Goal: Task Accomplishment & Management: Use online tool/utility

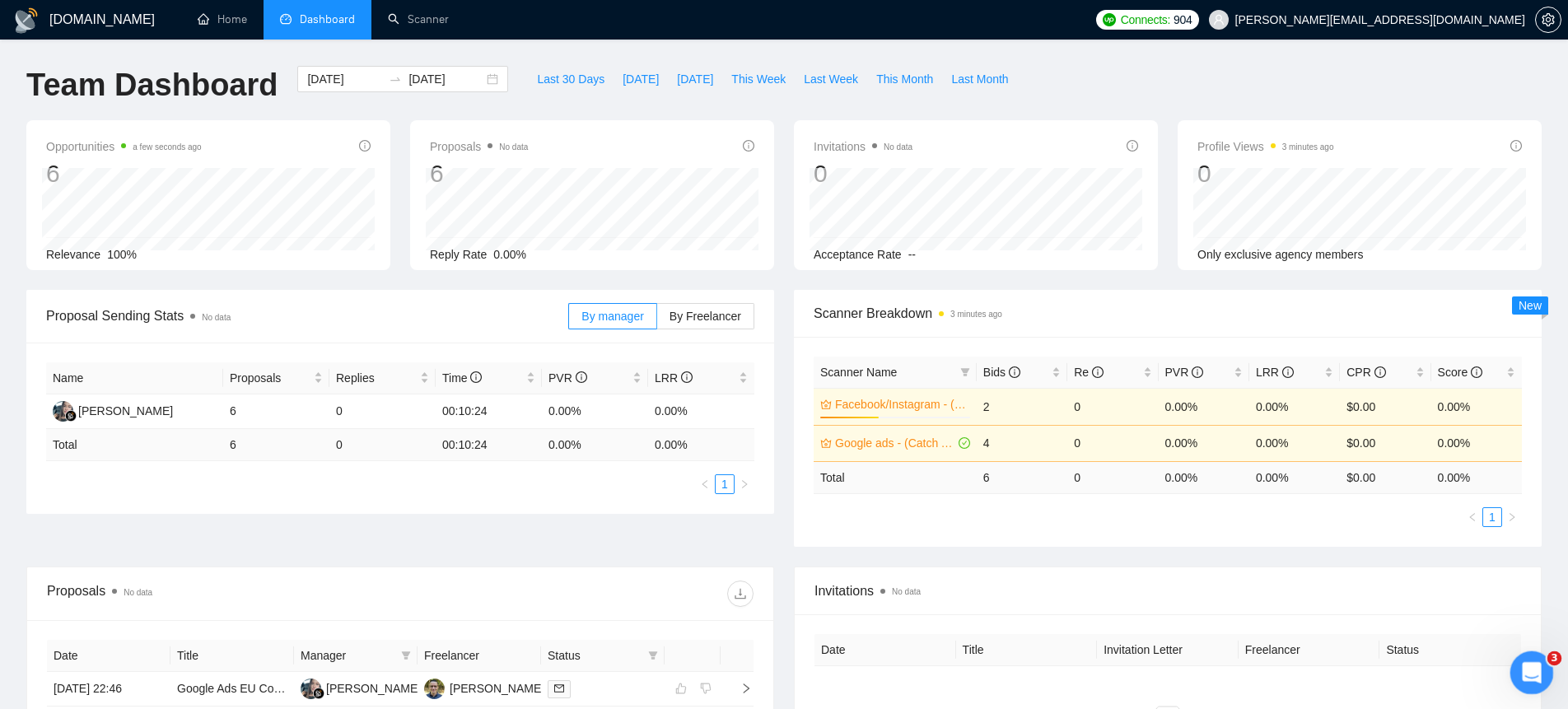
click at [1531, 669] on icon "Open Intercom Messenger" at bounding box center [1529, 670] width 12 height 13
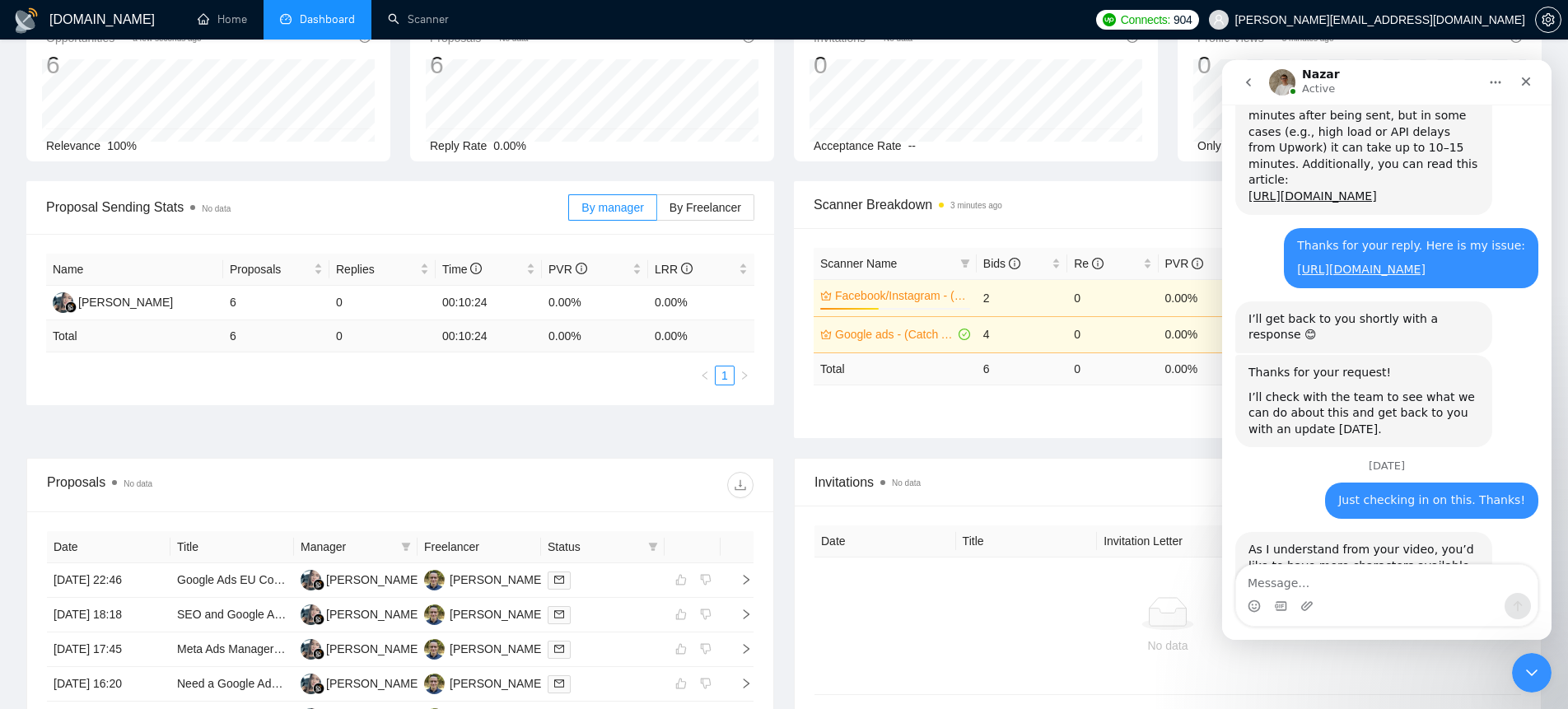
scroll to position [1894, 0]
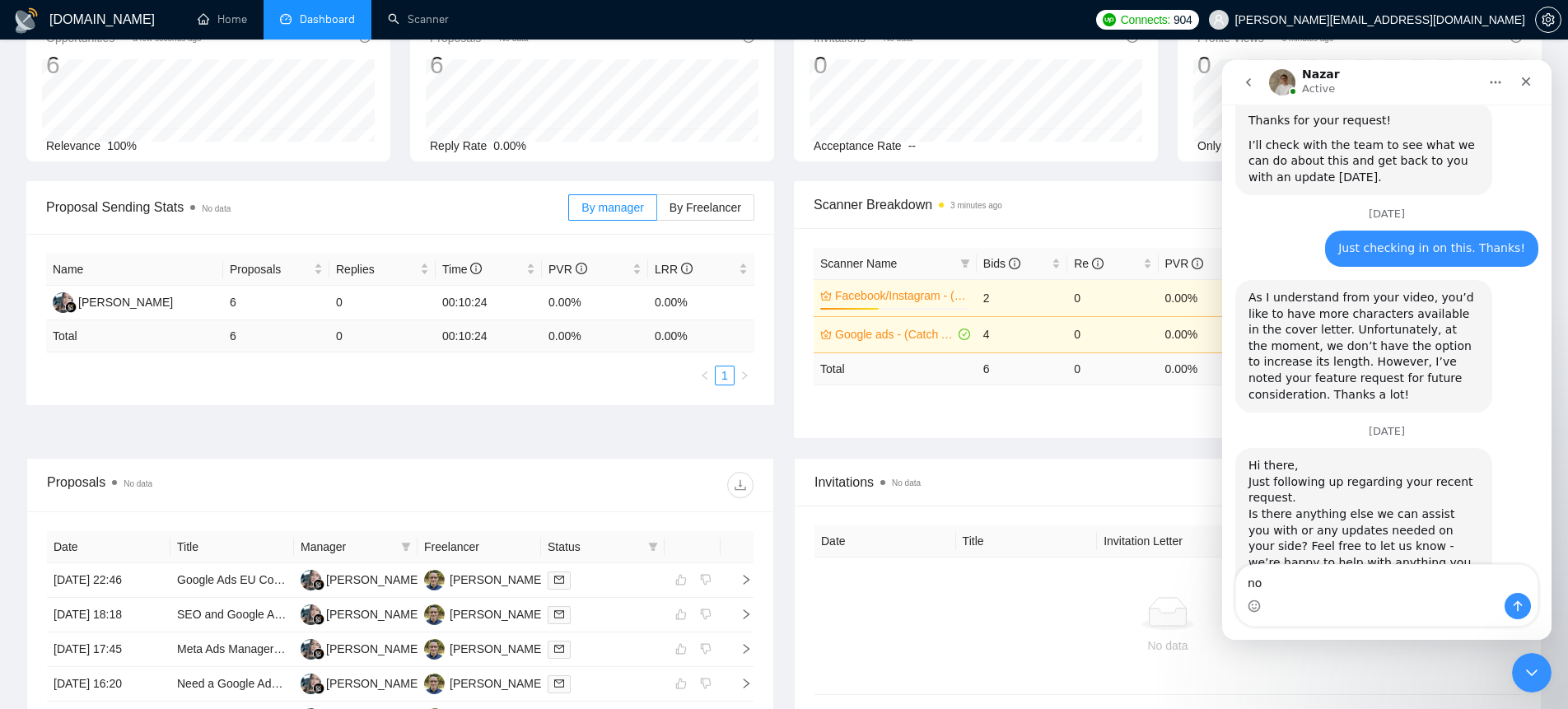
type textarea "n"
type textarea "No, I'm good."
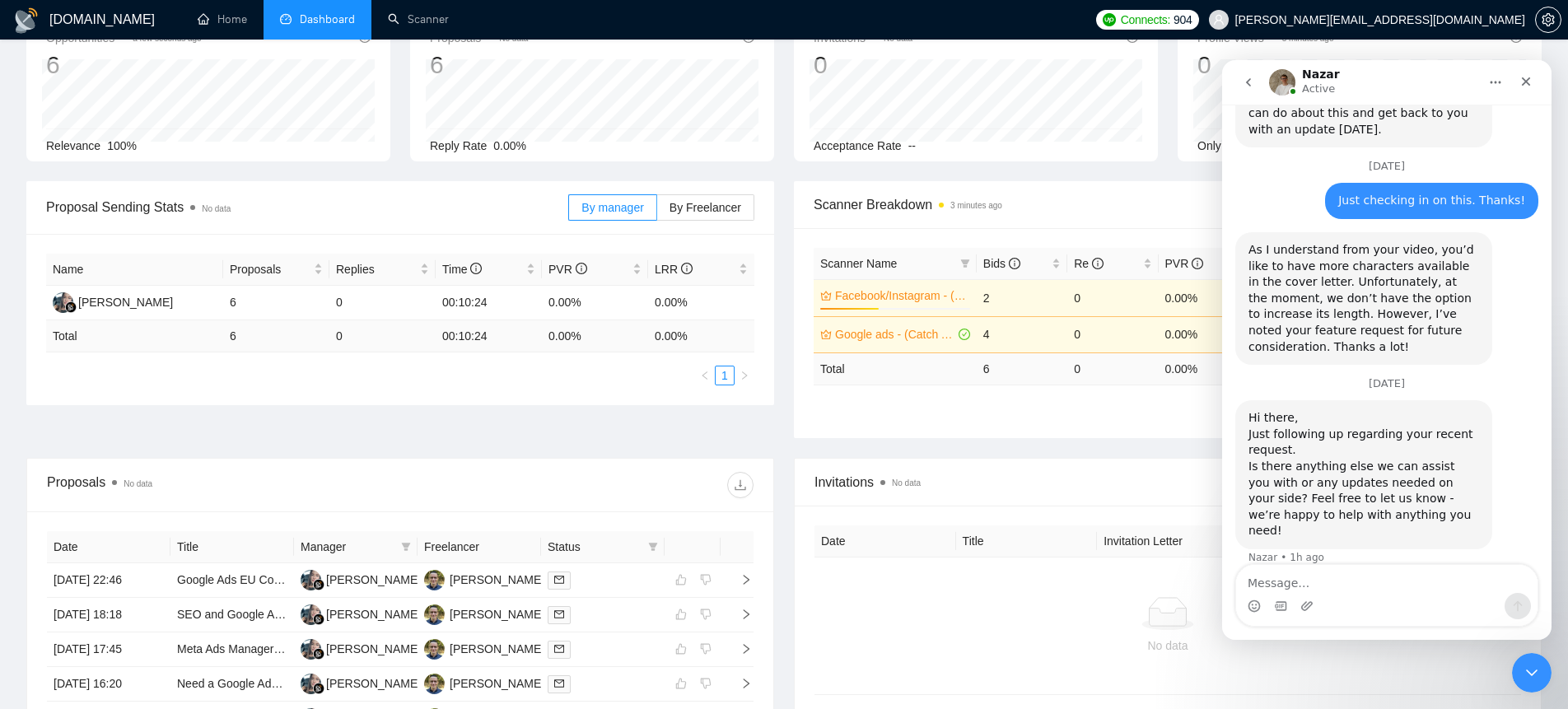
scroll to position [1944, 0]
click at [406, 18] on link "Scanner" at bounding box center [419, 19] width 61 height 14
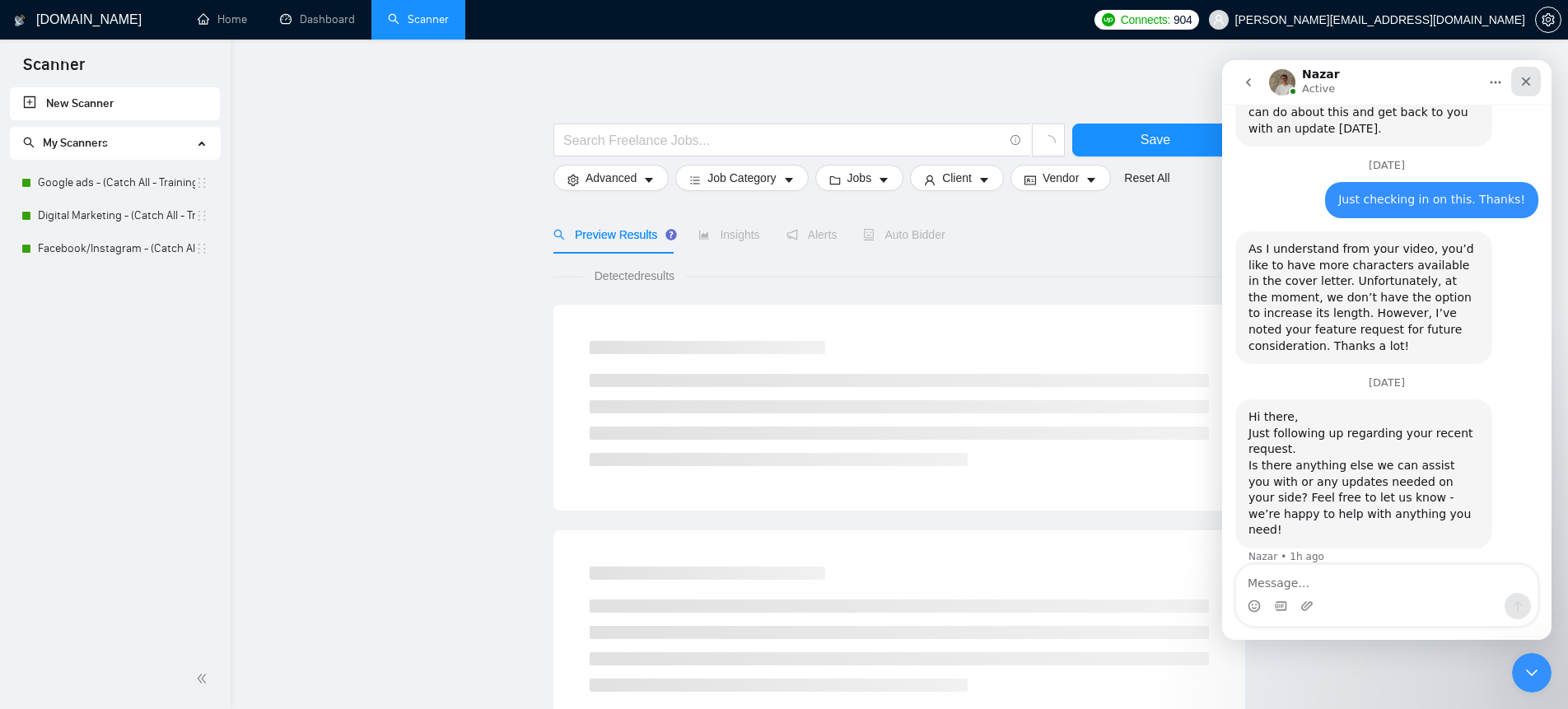
click at [1525, 77] on icon "Close" at bounding box center [1525, 81] width 13 height 13
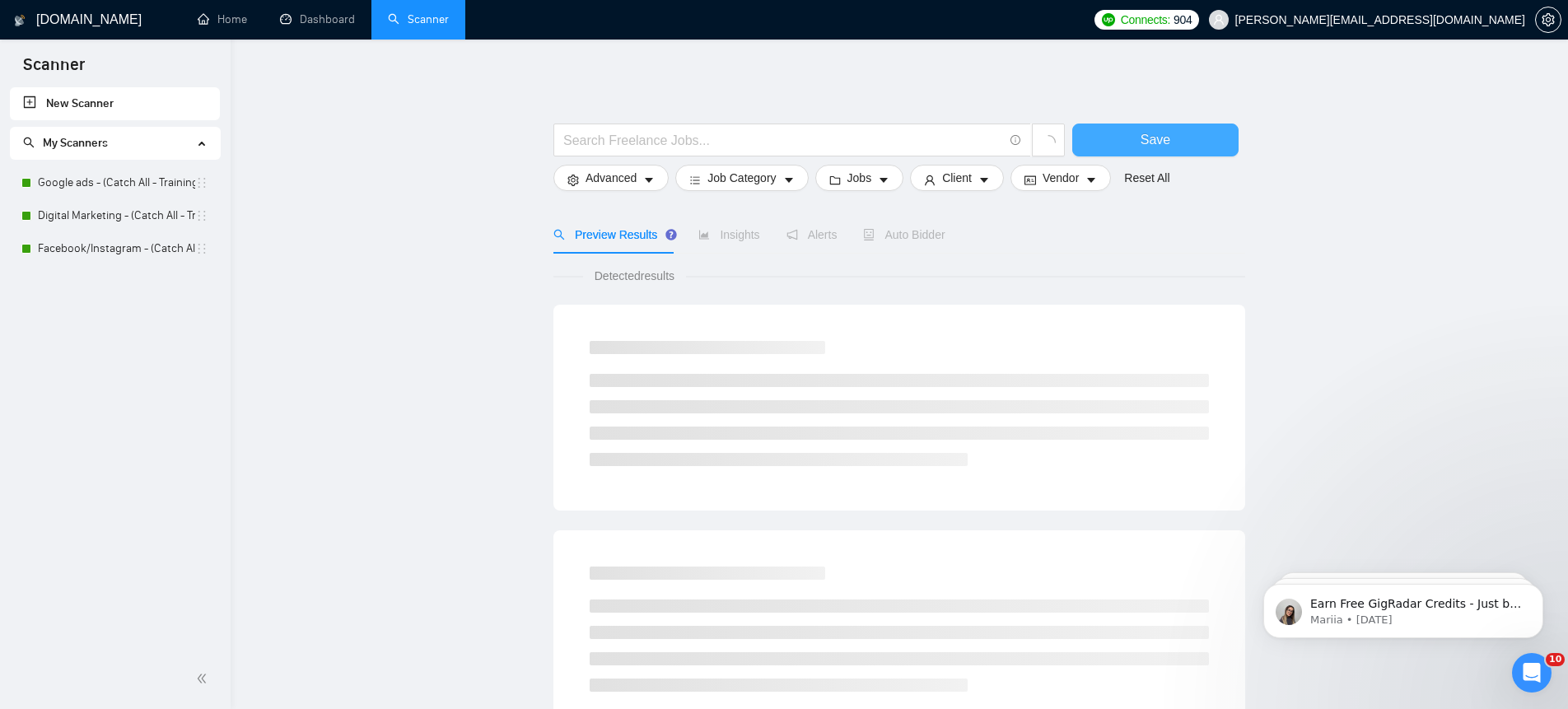
scroll to position [1944, 0]
click at [325, 27] on link "Dashboard" at bounding box center [318, 19] width 75 height 14
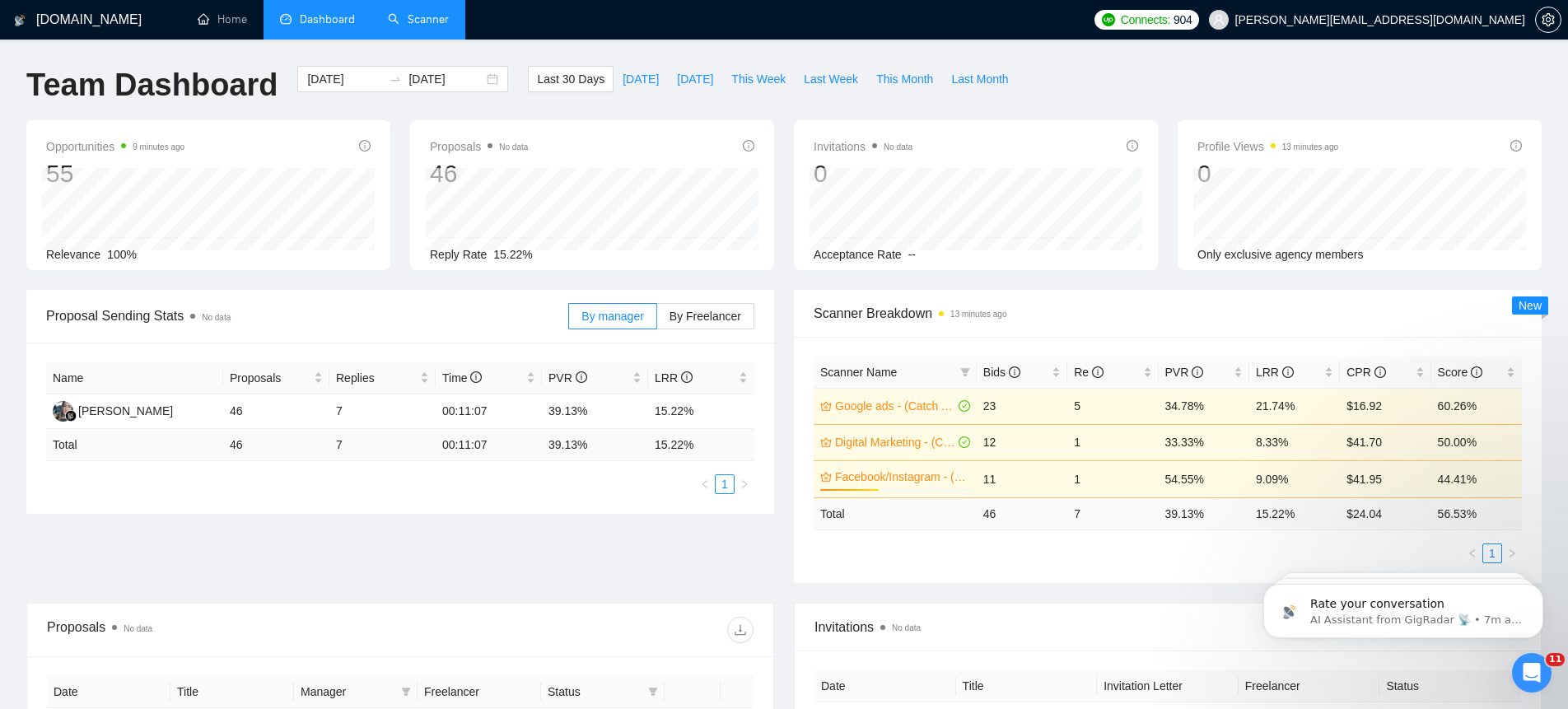
scroll to position [2108, 0]
